Goal: Transaction & Acquisition: Purchase product/service

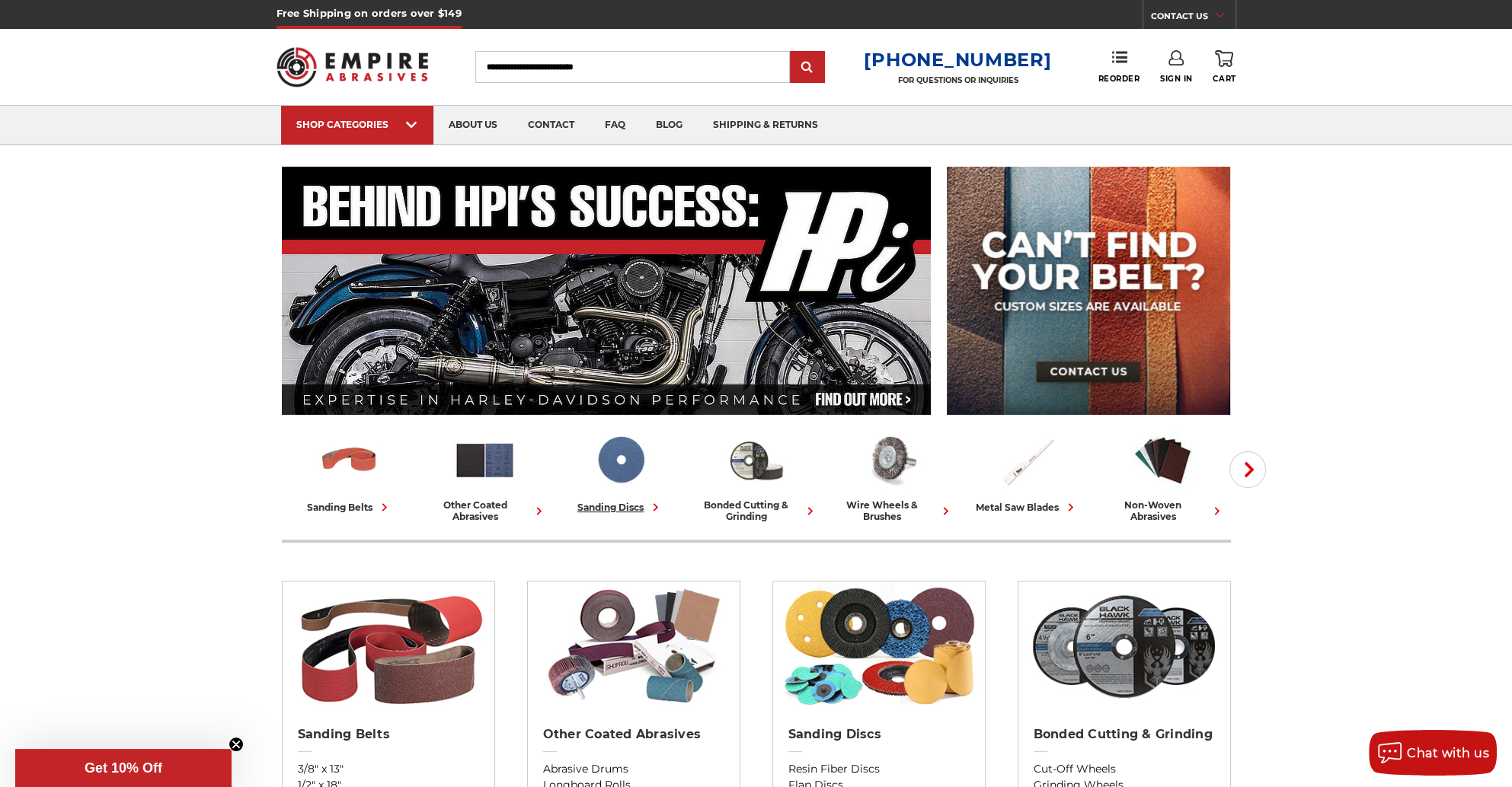
click at [625, 474] on img at bounding box center [620, 459] width 63 height 63
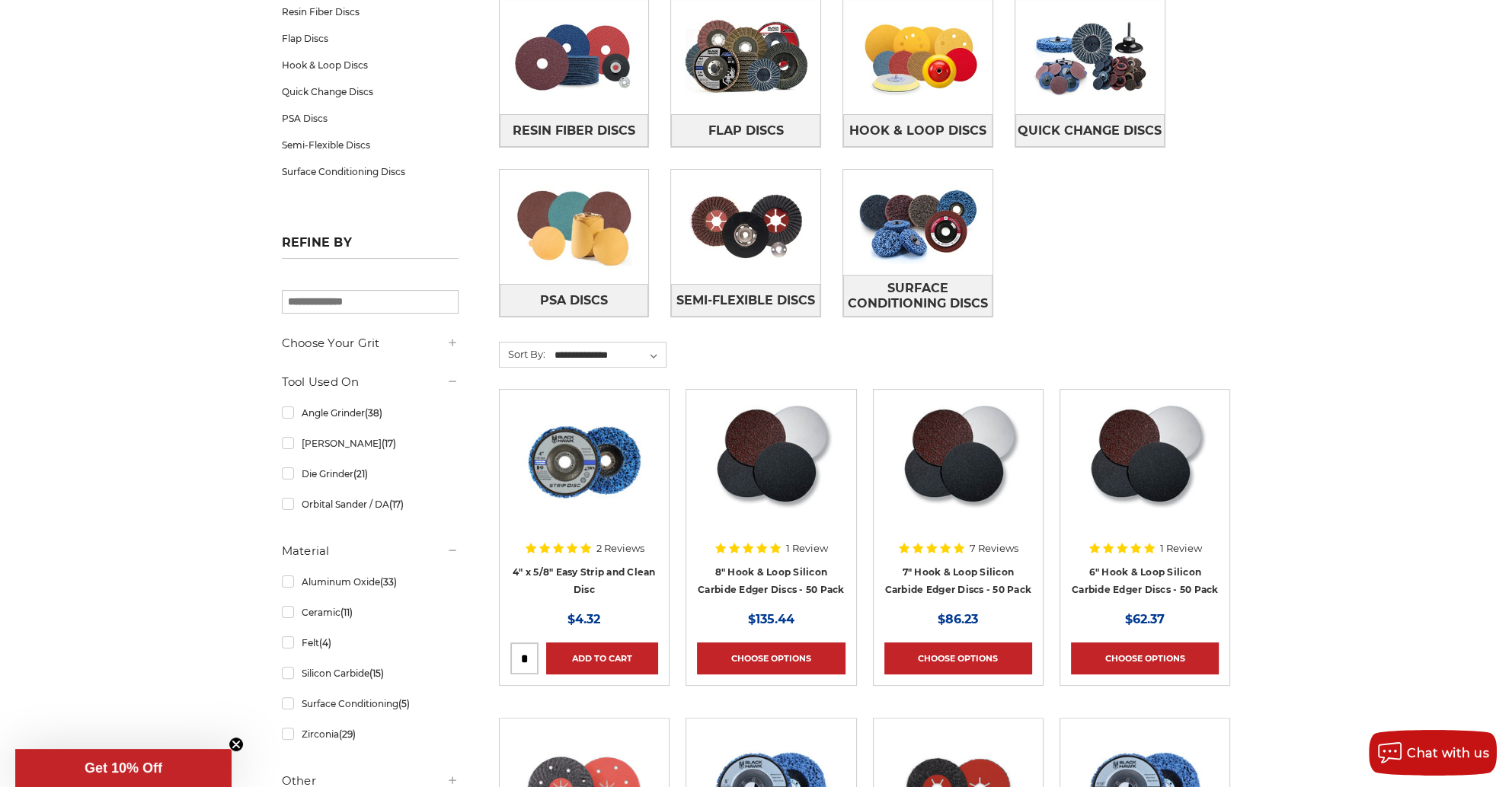
scroll to position [305, 0]
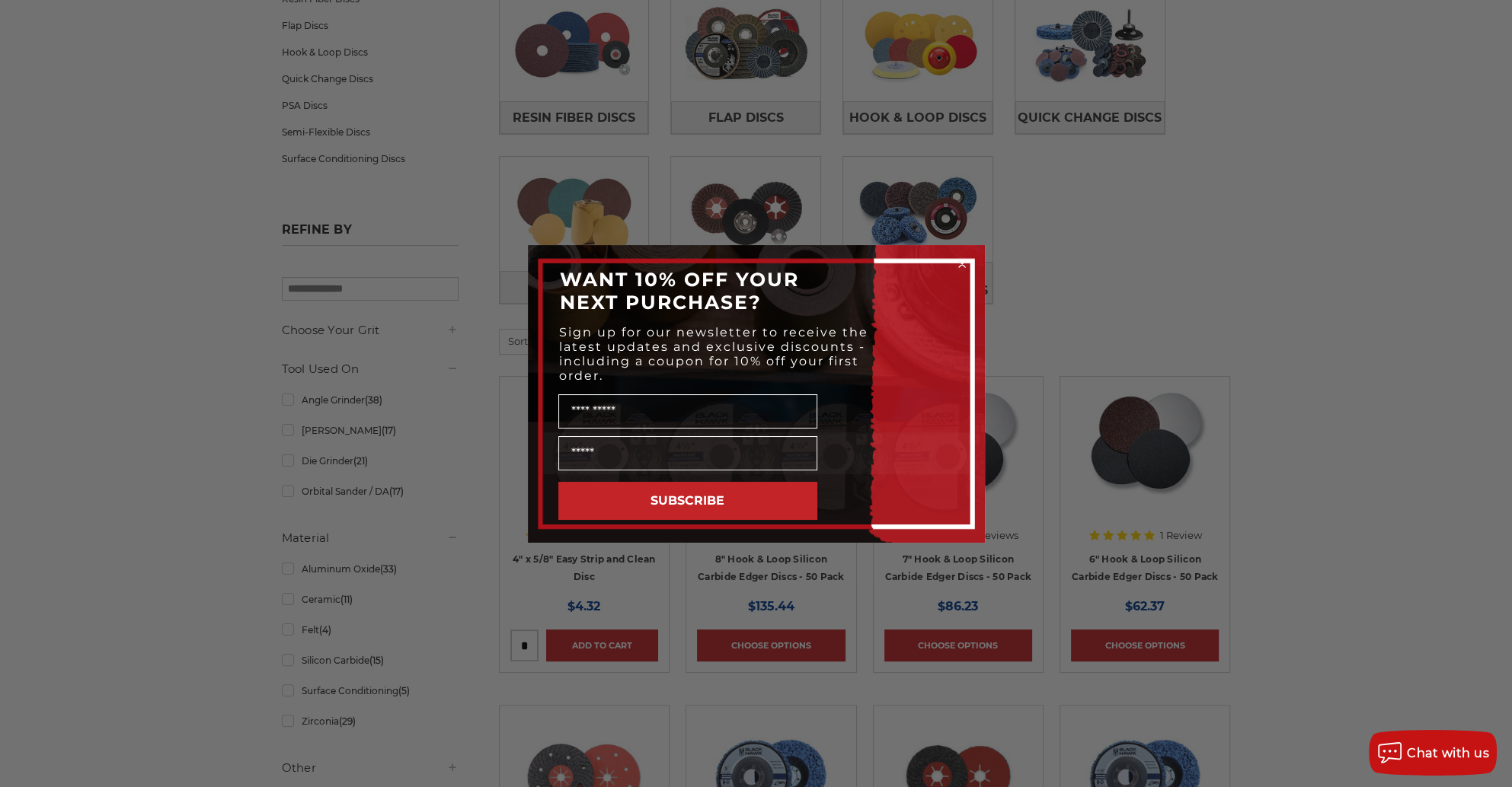
click at [962, 265] on circle "Close dialog" at bounding box center [961, 263] width 15 height 15
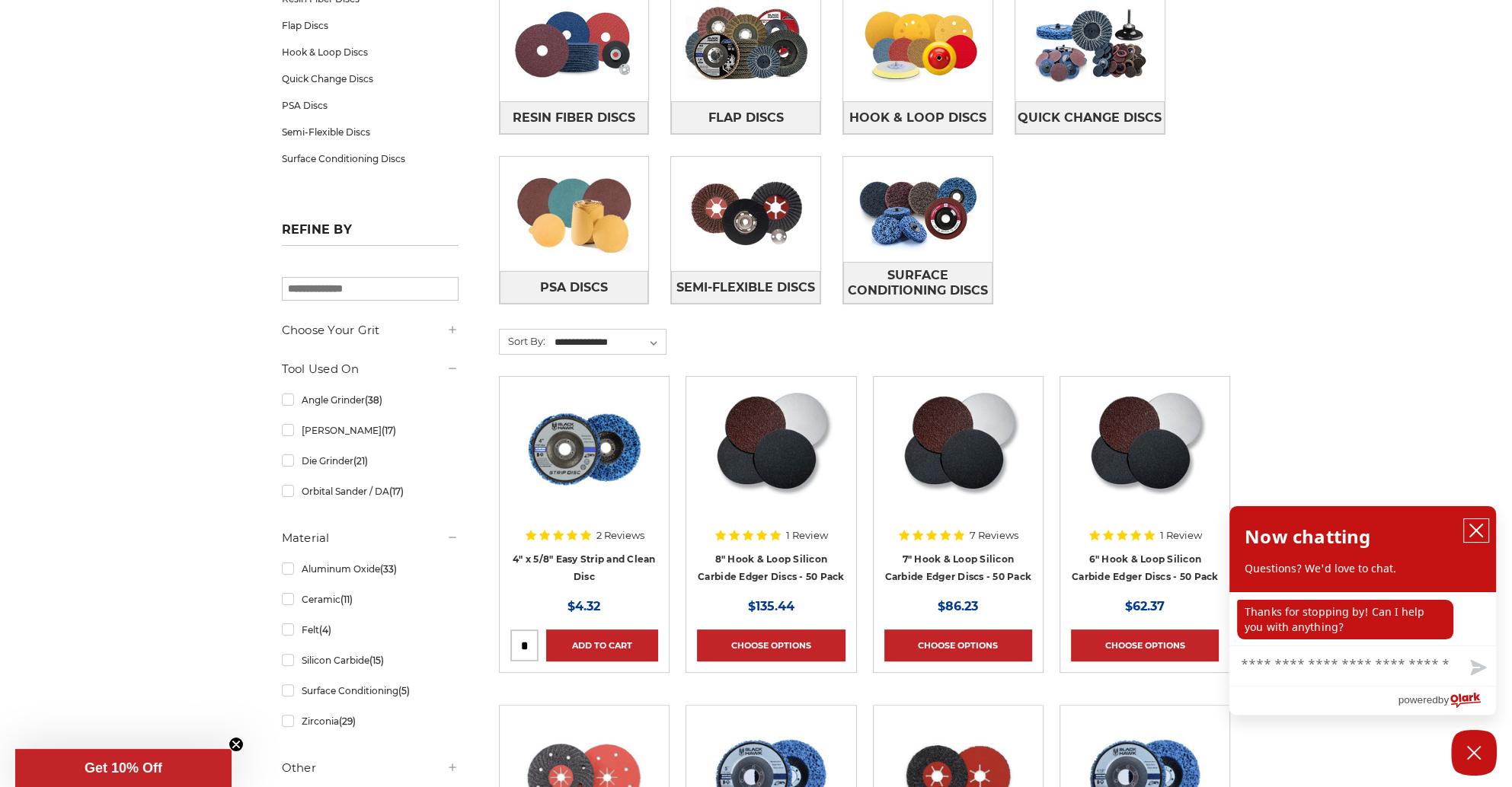
click at [1473, 532] on icon "close chatbox" at bounding box center [1476, 531] width 15 height 15
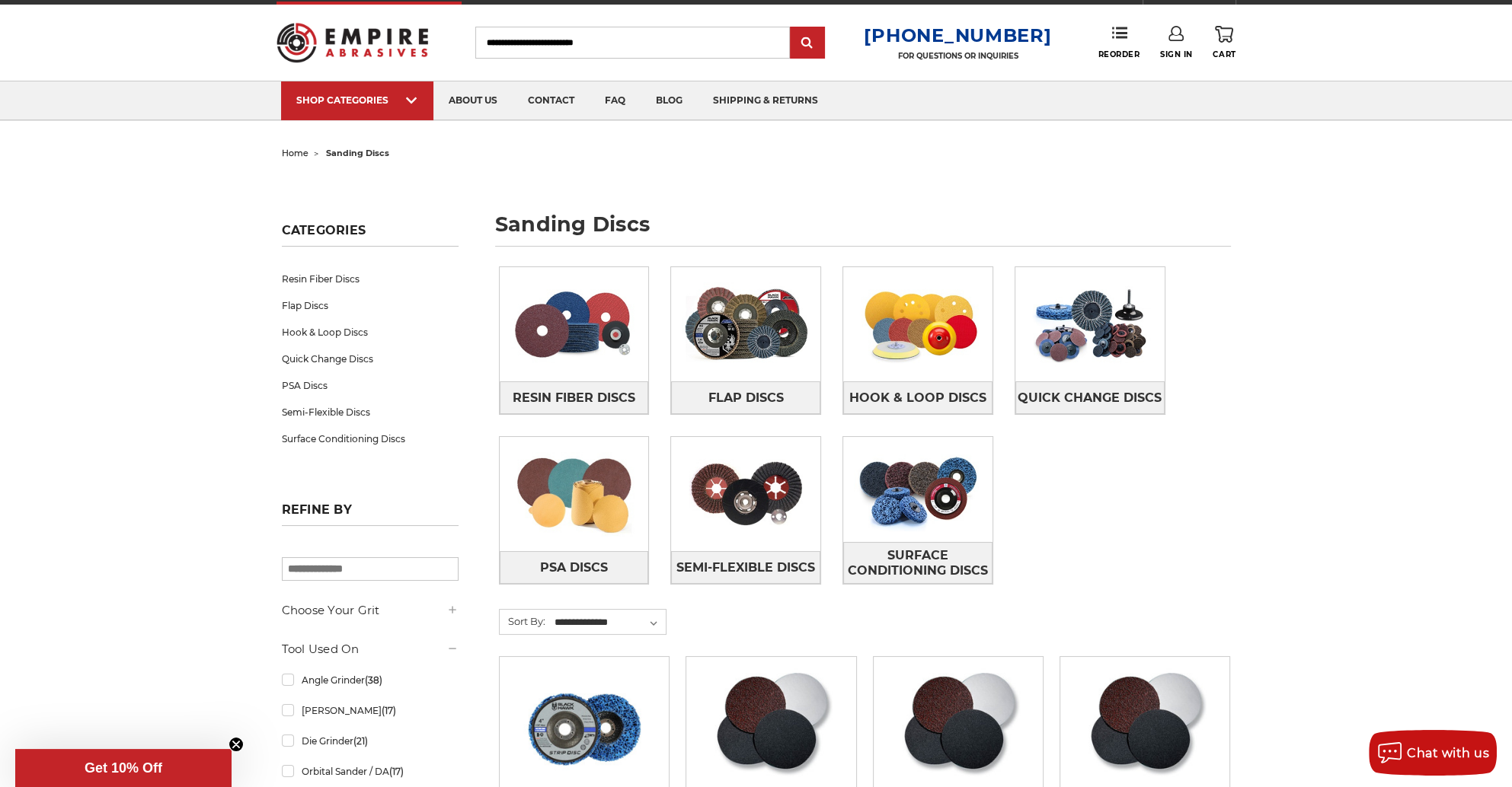
scroll to position [0, 0]
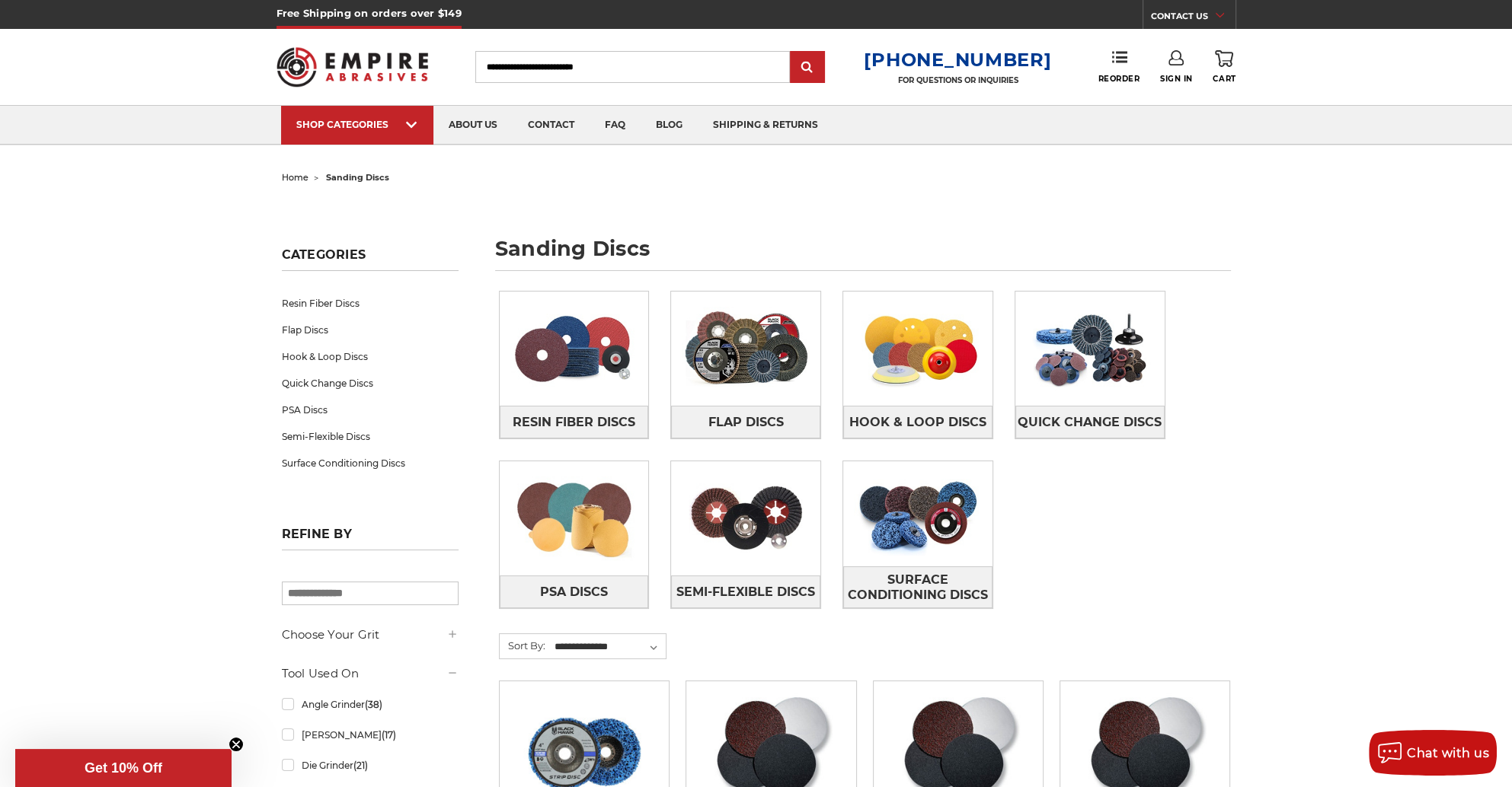
click at [648, 55] on input "Search" at bounding box center [632, 67] width 314 height 32
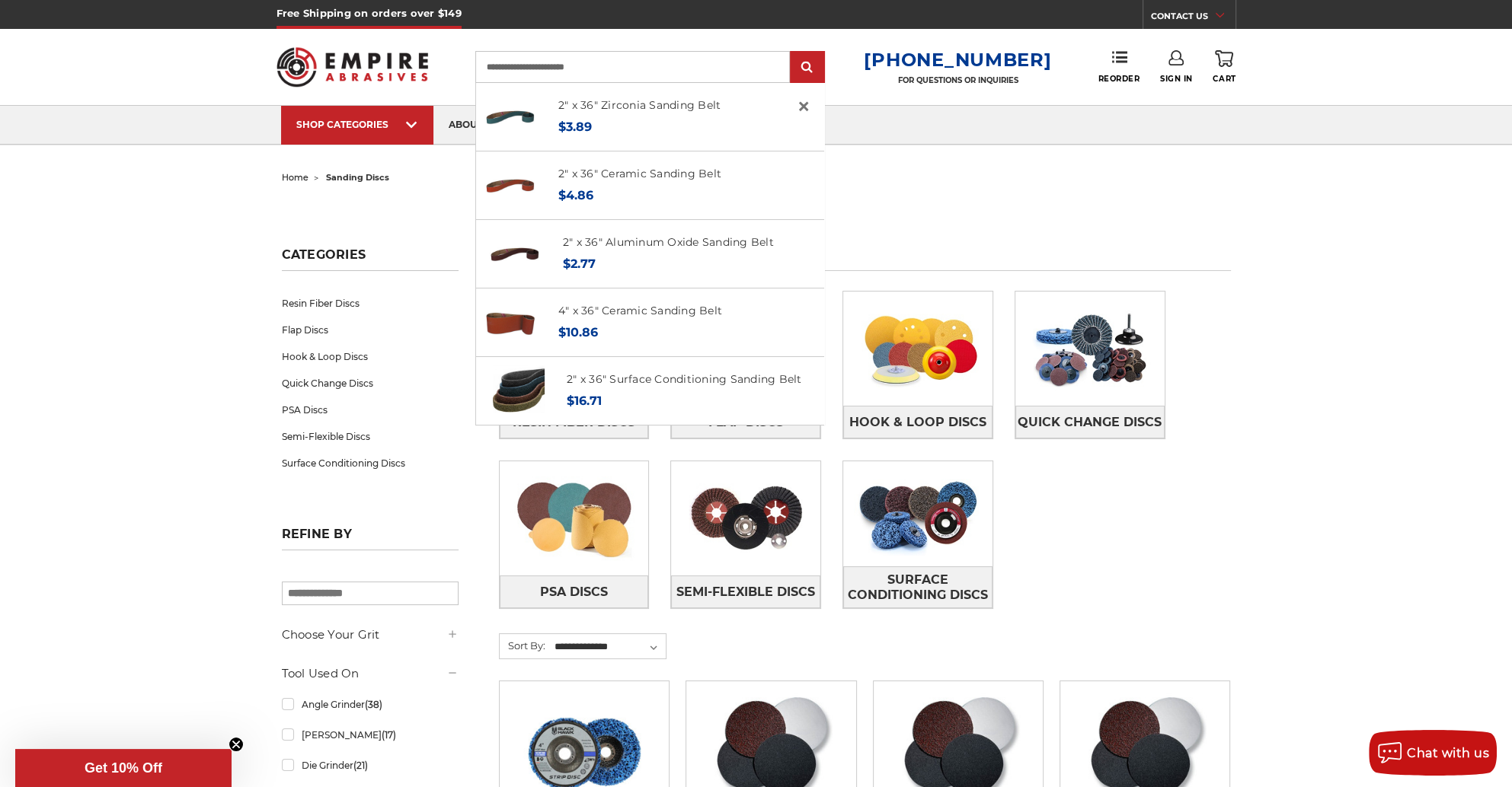
type input "**********"
click at [792, 52] on input "submit" at bounding box center [807, 67] width 30 height 30
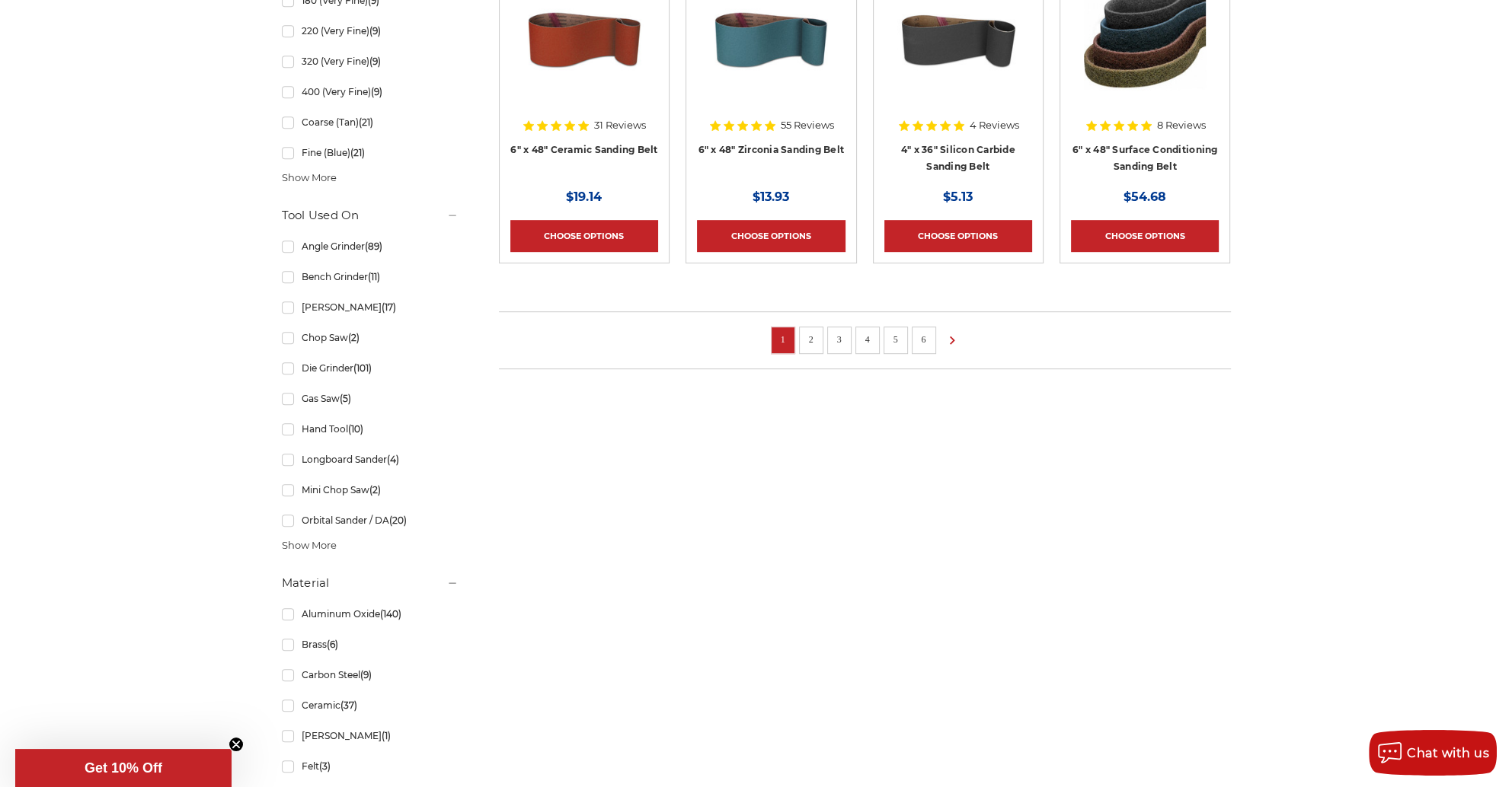
scroll to position [1142, 0]
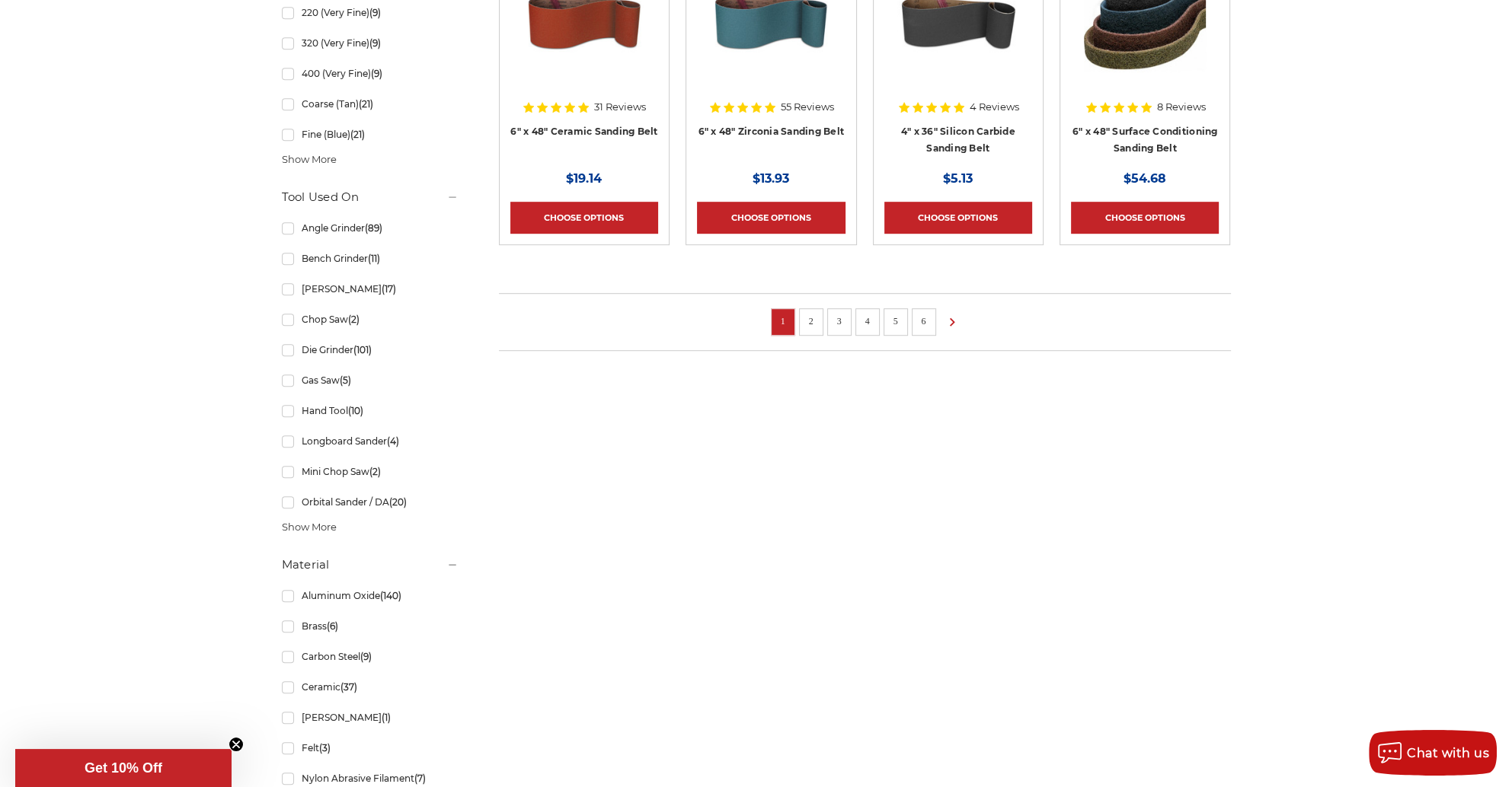
click at [819, 317] on li "2" at bounding box center [811, 322] width 24 height 27
click at [813, 317] on link "2" at bounding box center [812, 321] width 15 height 16
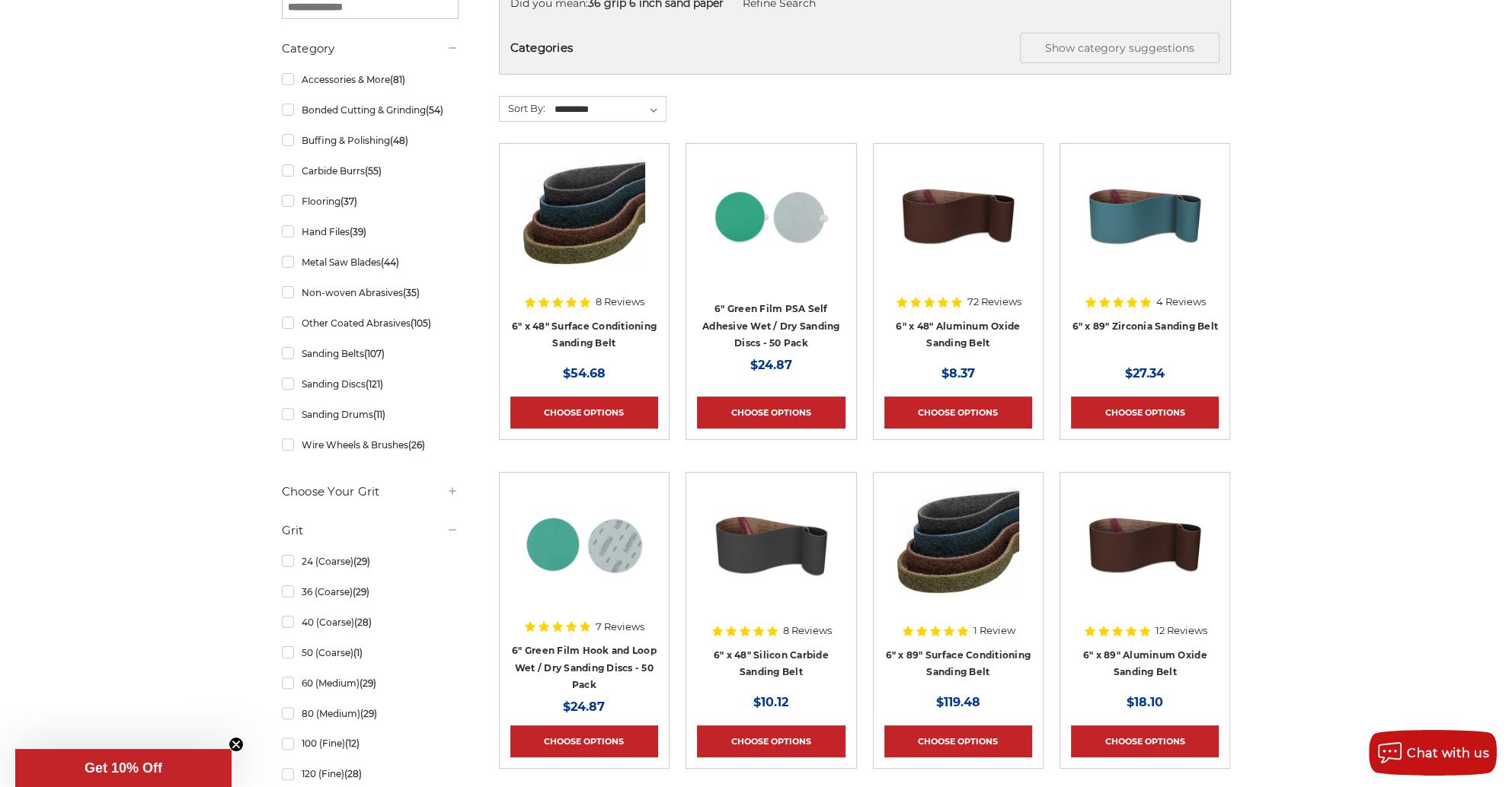
scroll to position [381, 0]
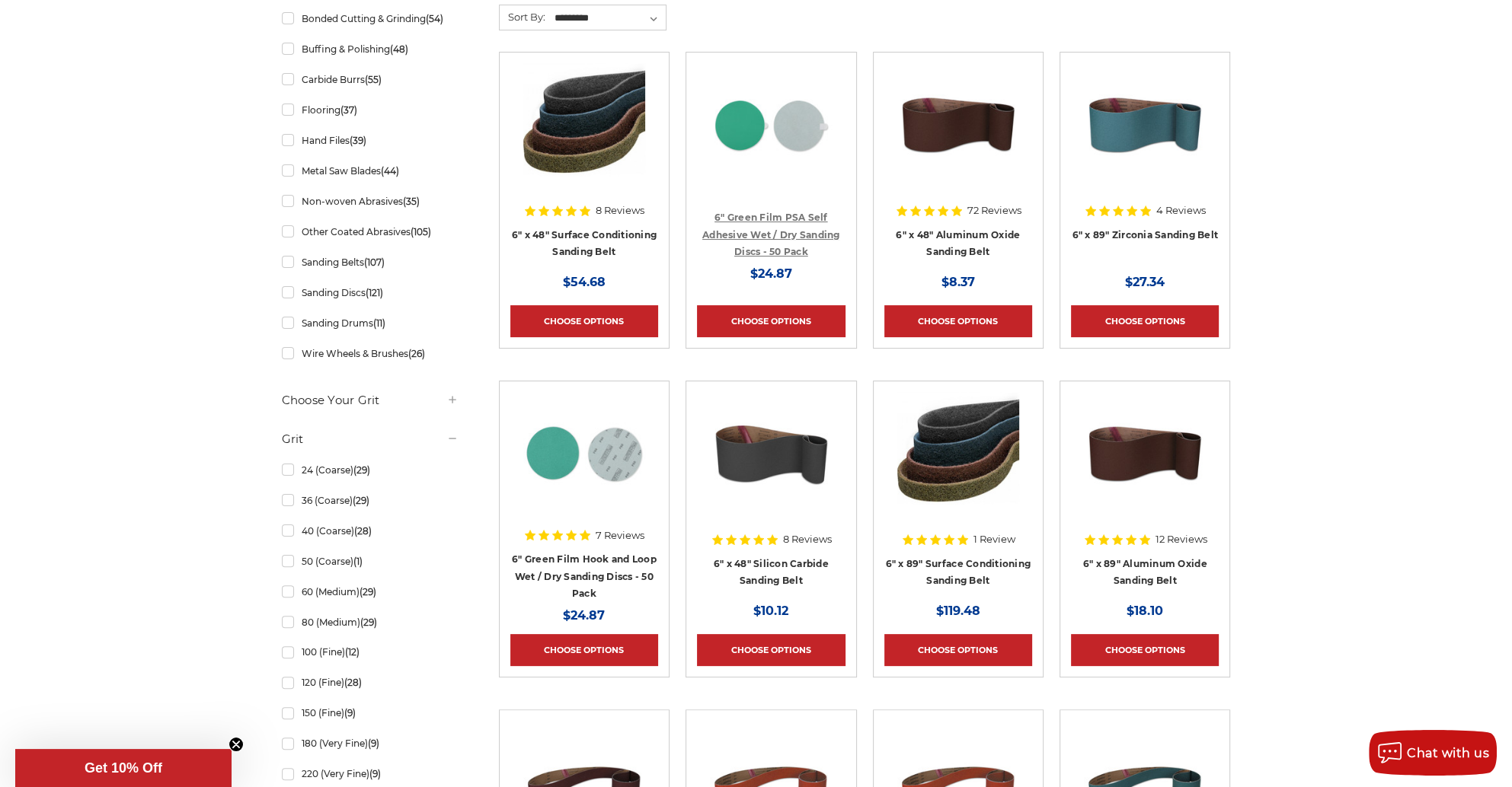
click at [765, 218] on link "6" Green Film PSA Self Adhesive Wet / Dry Sanding Discs - 50 Pack" at bounding box center [771, 234] width 137 height 45
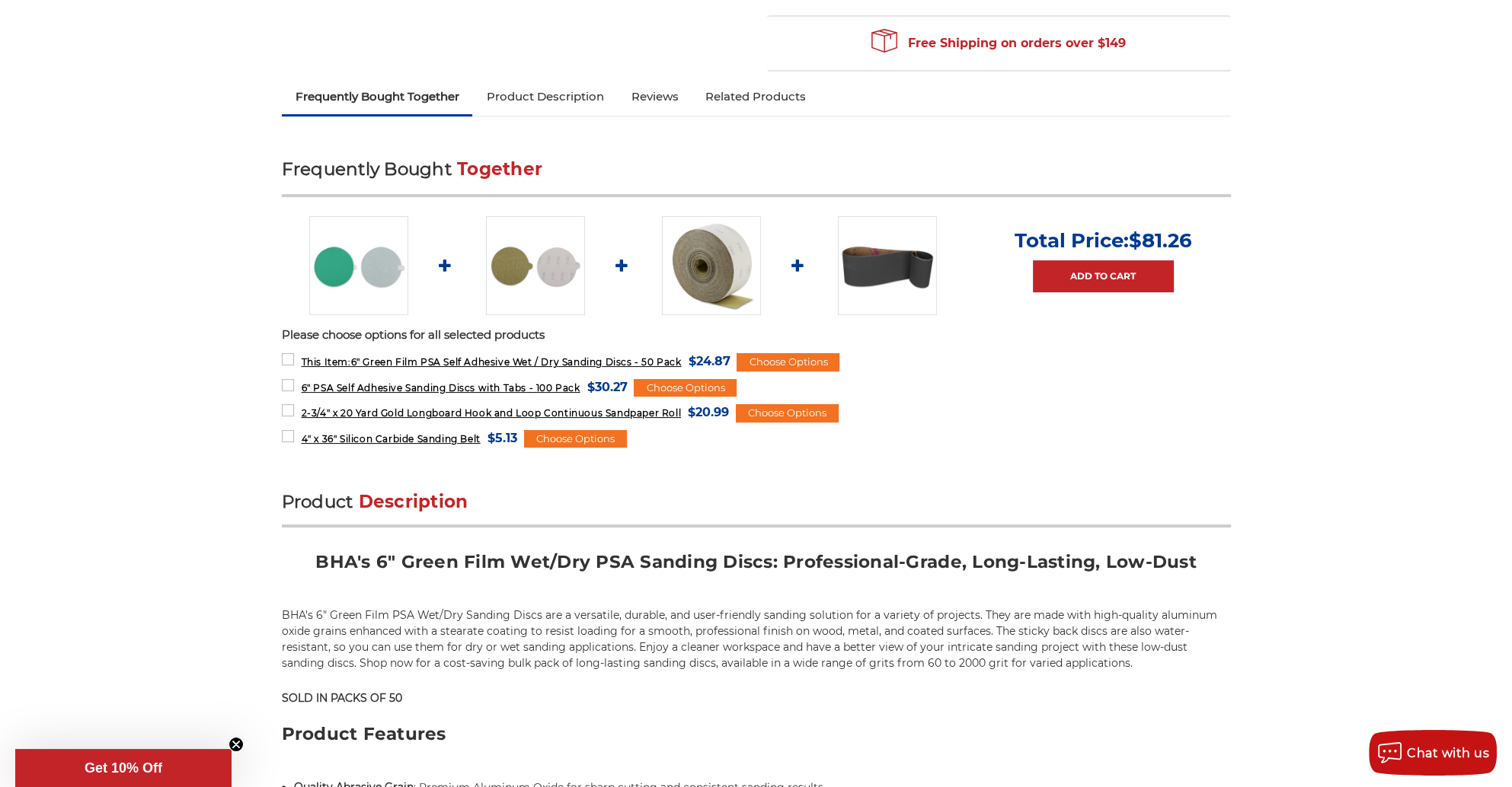
scroll to position [533, 0]
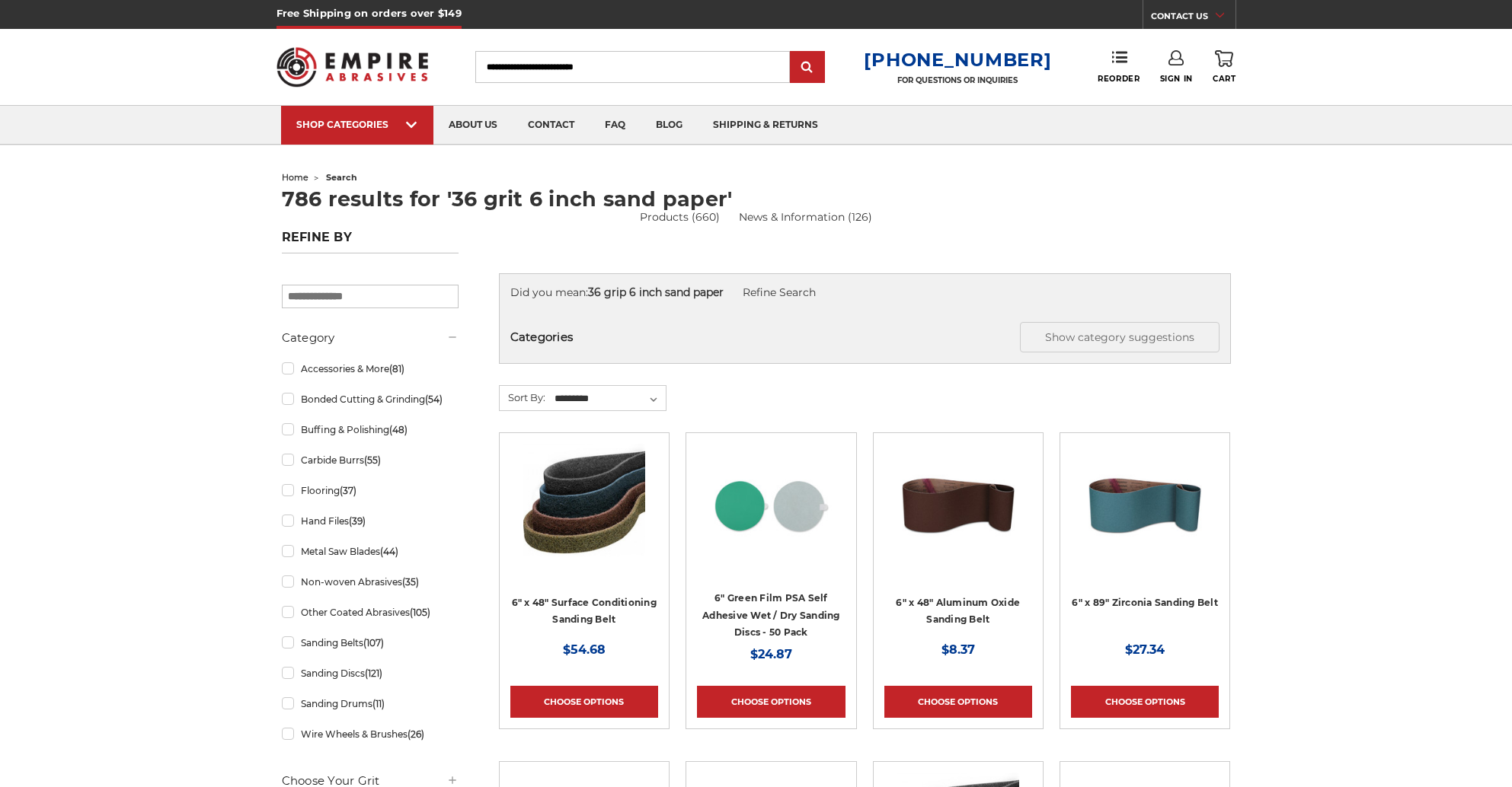
scroll to position [381, 0]
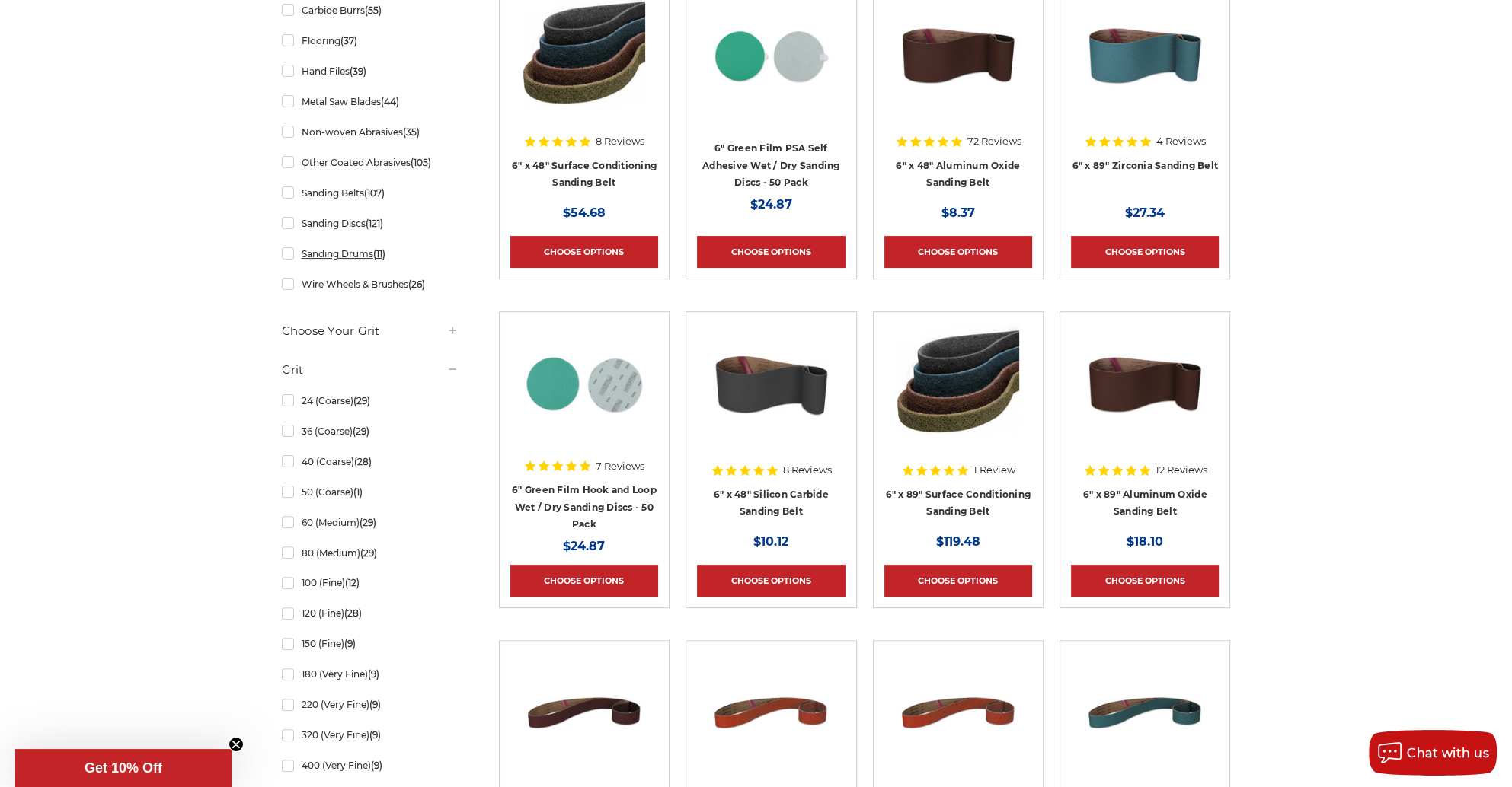
scroll to position [456, 0]
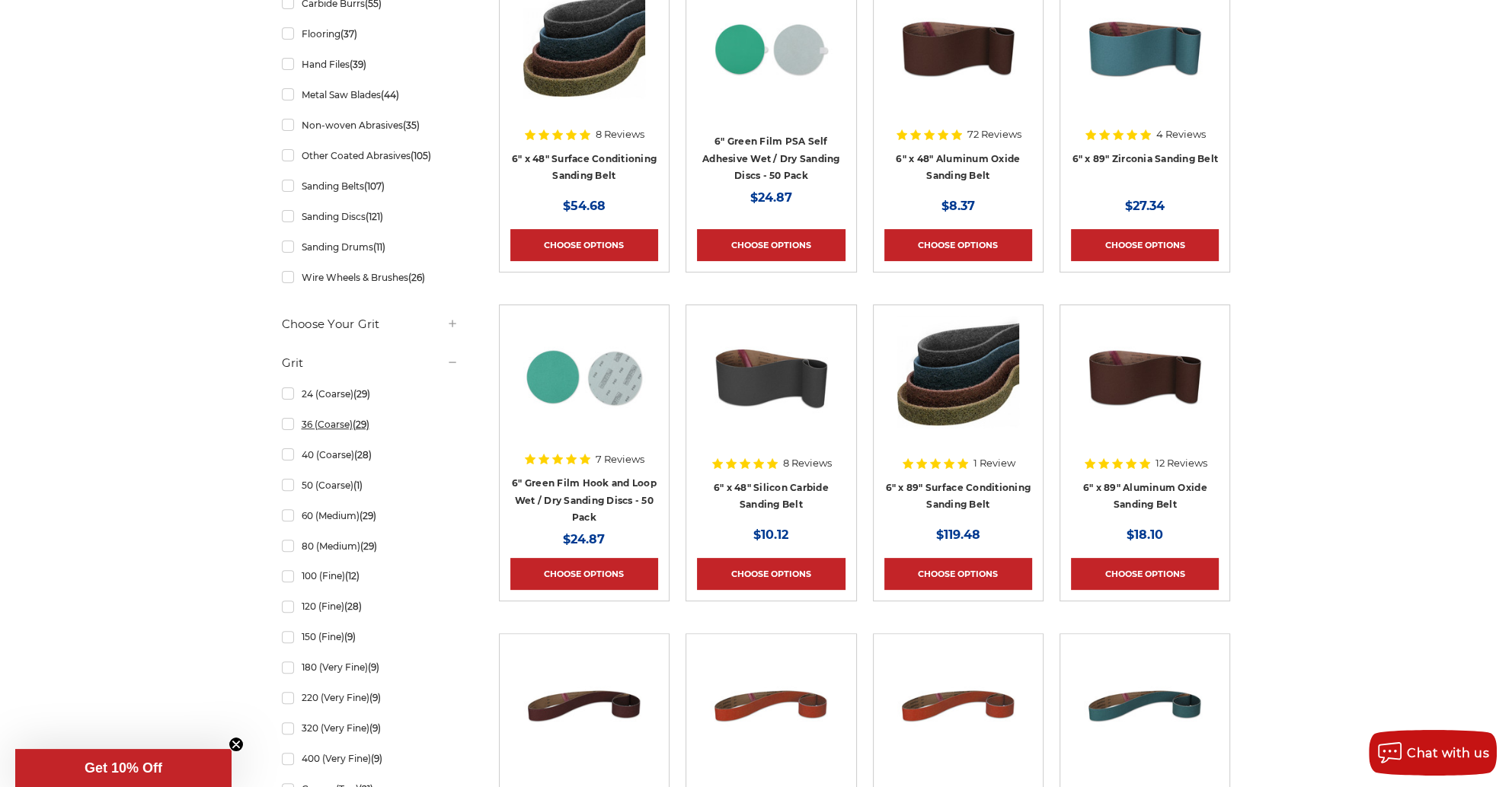
click at [291, 427] on link "36 (Coarse) (29)" at bounding box center [370, 424] width 177 height 27
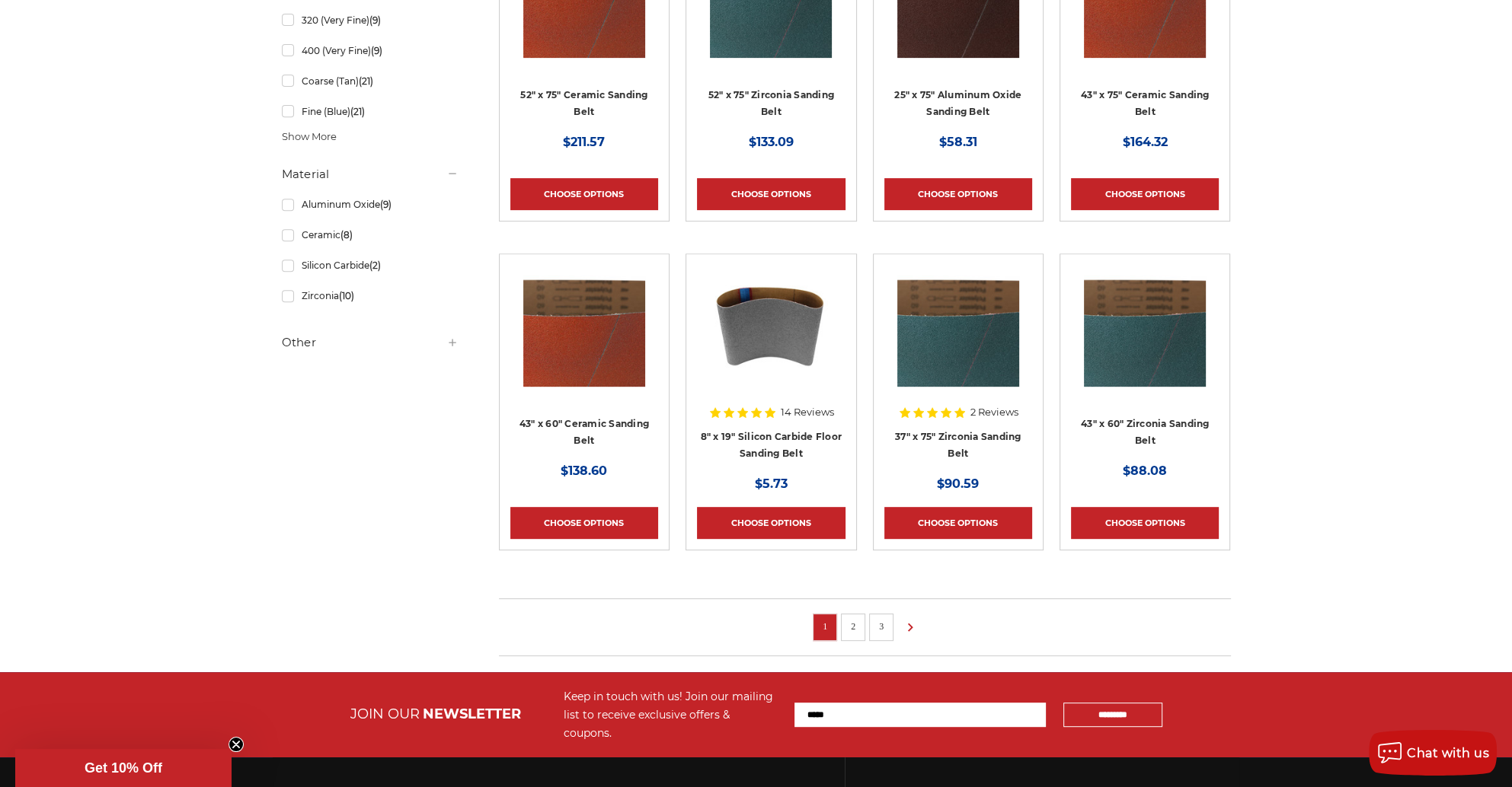
scroll to position [837, 0]
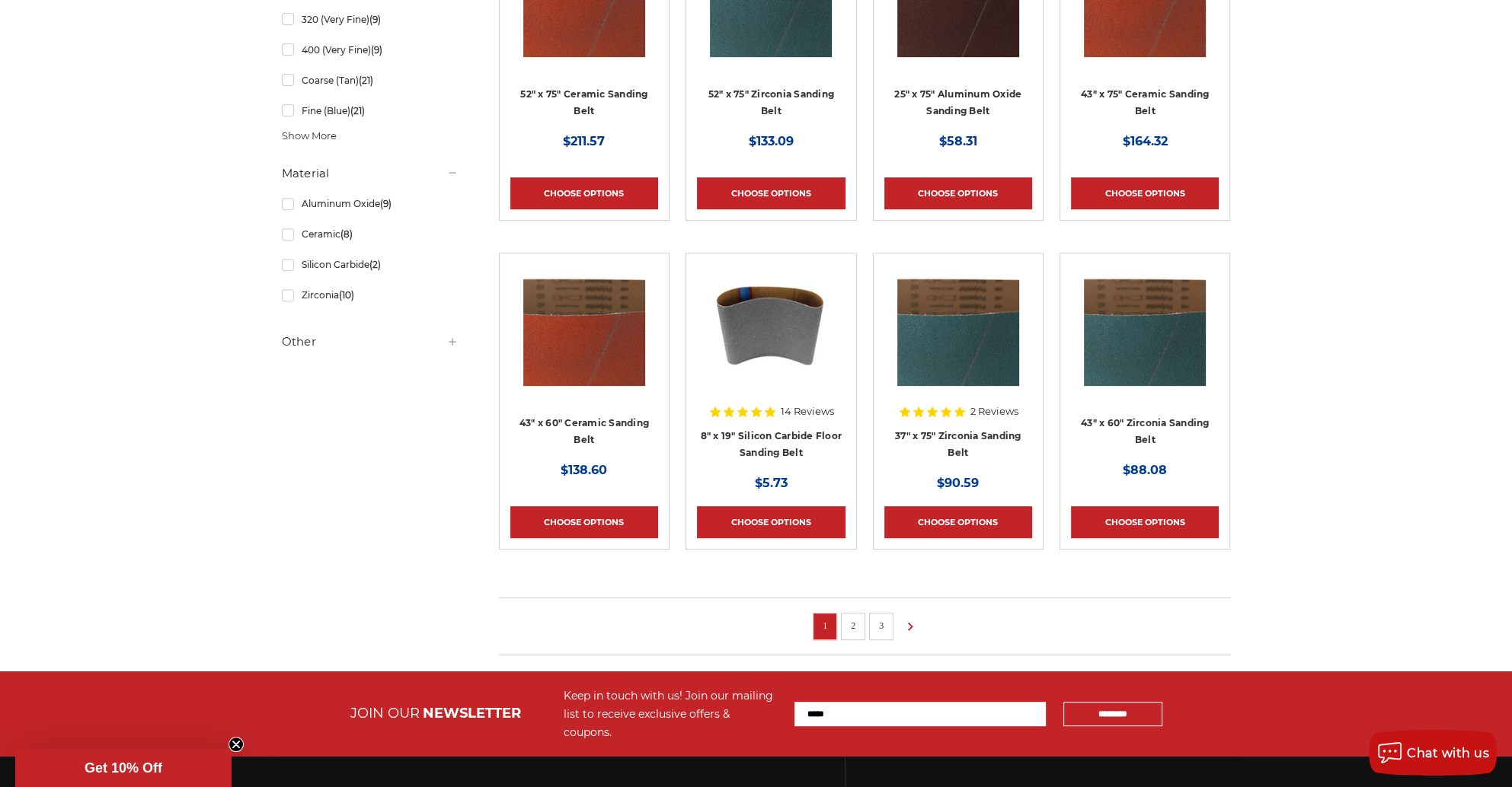
click at [856, 627] on link "2" at bounding box center [853, 625] width 15 height 16
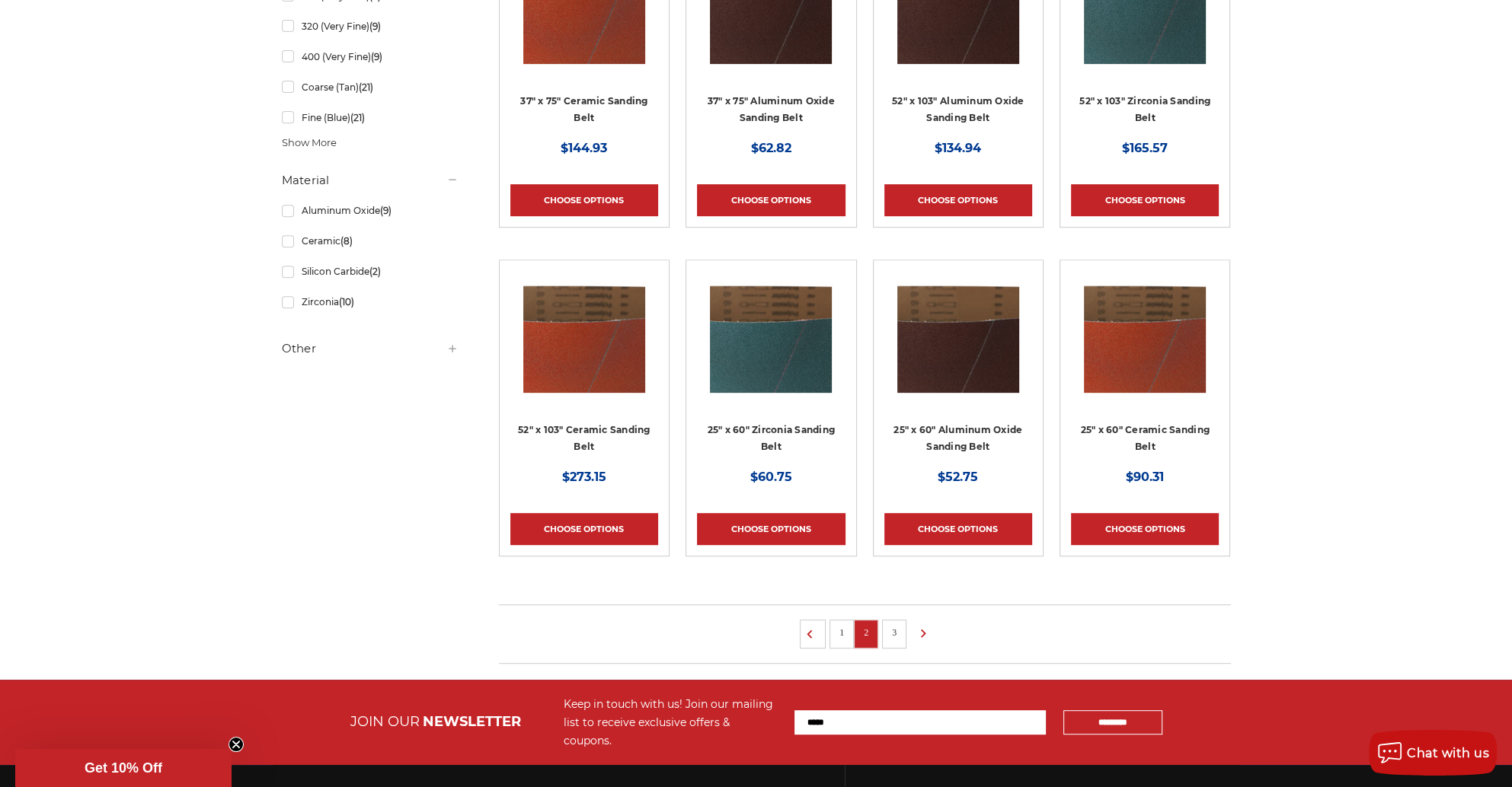
scroll to position [837, 0]
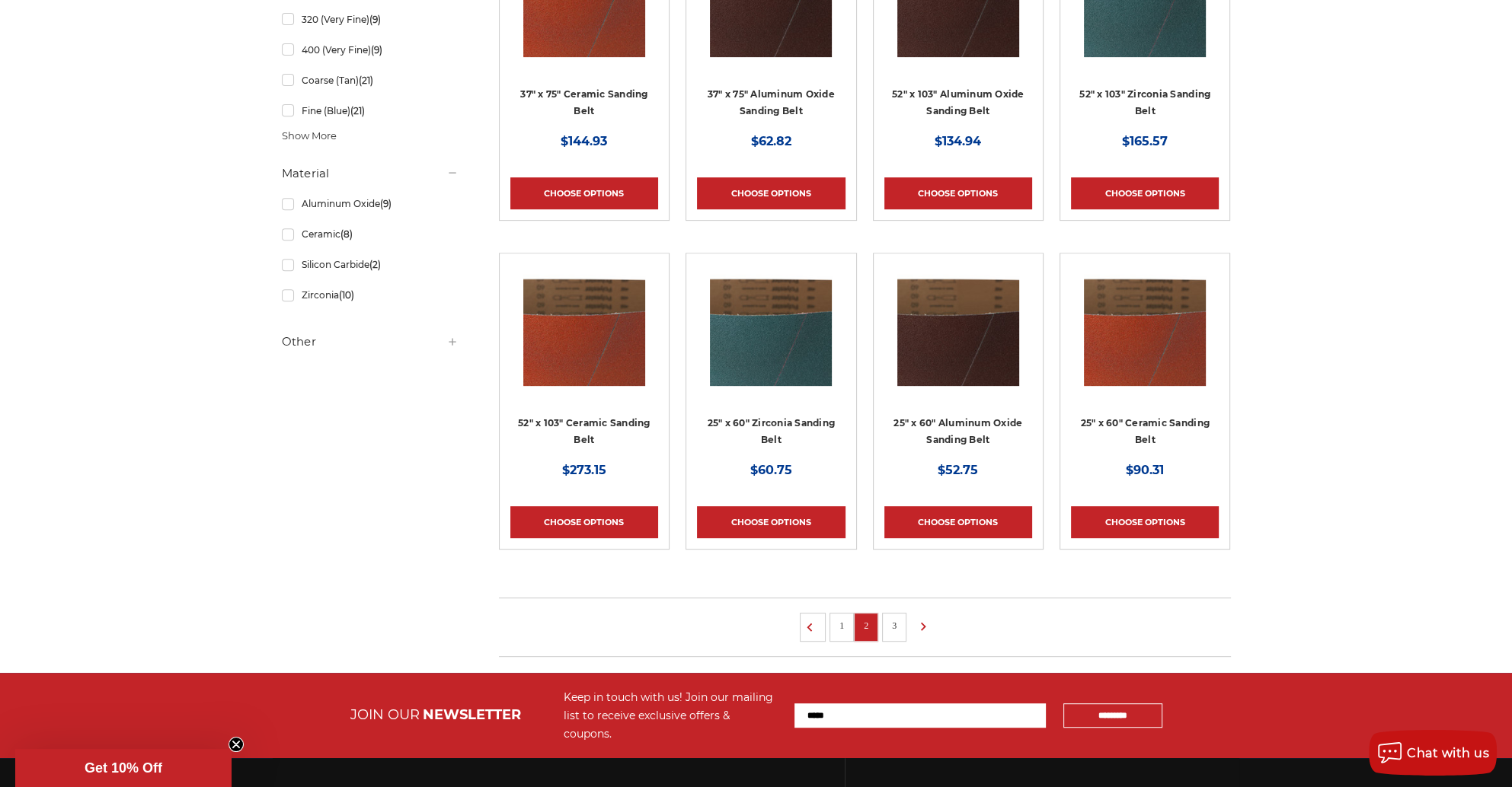
click at [897, 628] on link "3" at bounding box center [894, 625] width 15 height 16
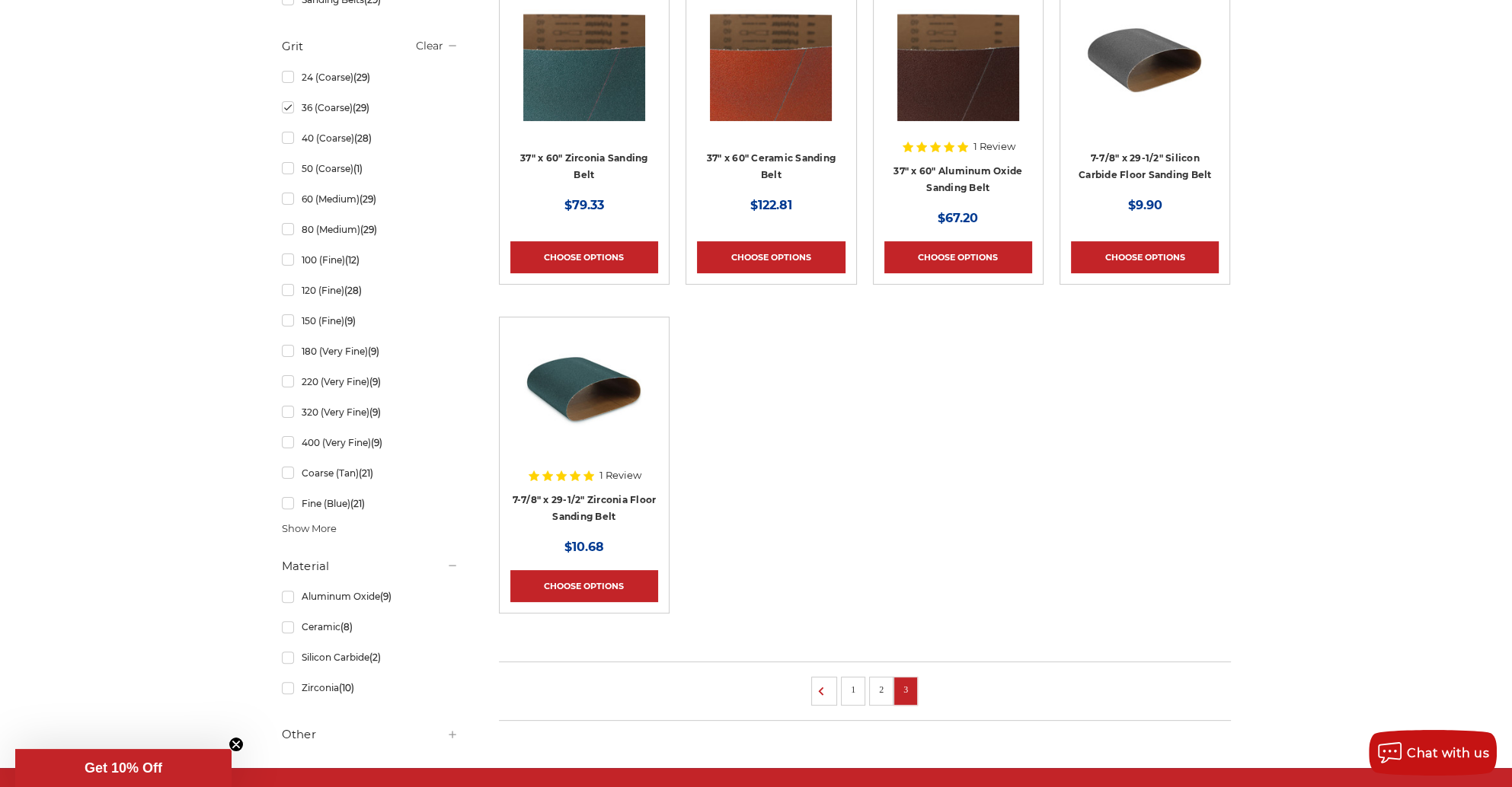
scroll to position [456, 0]
